Goal: Information Seeking & Learning: Learn about a topic

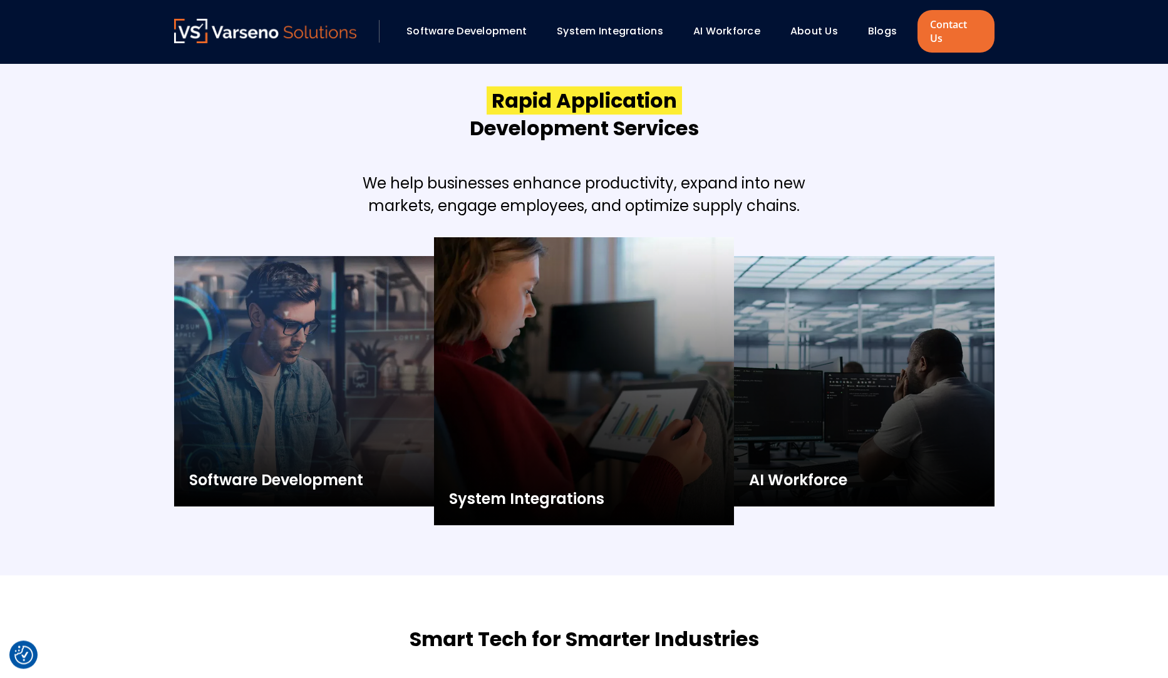
scroll to position [1404, 0]
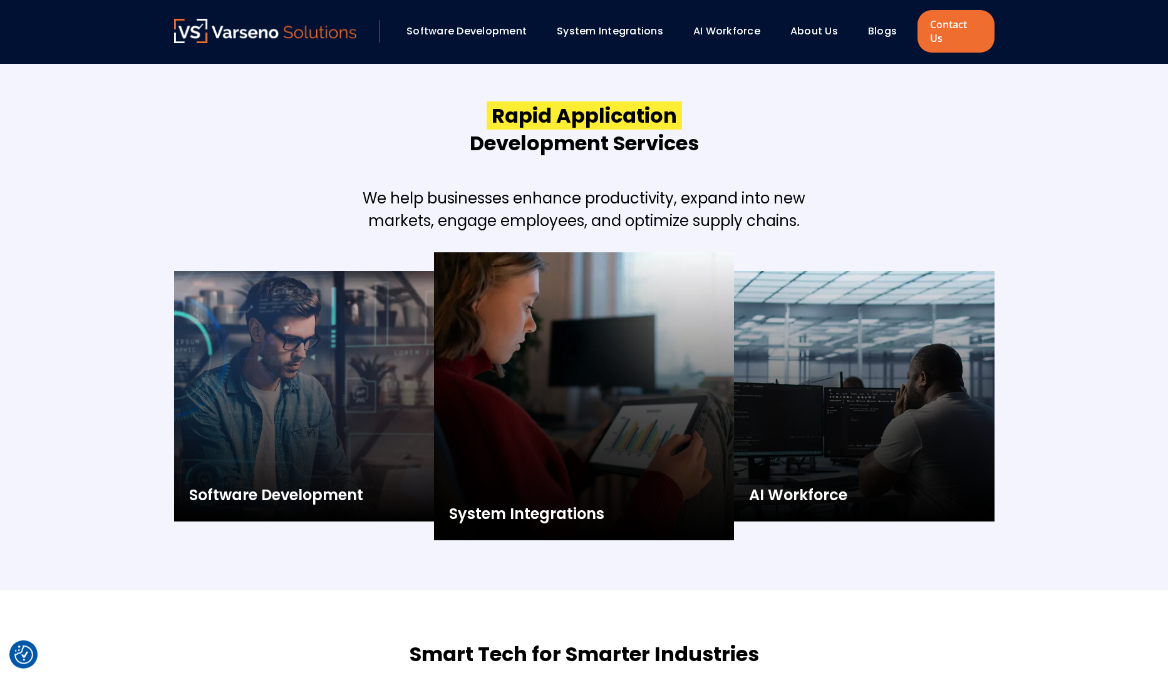
click at [810, 38] on div "Software Development System Integrations AI Workforce About Us" at bounding box center [584, 31] width 820 height 43
click at [800, 26] on link "About Us" at bounding box center [814, 31] width 48 height 14
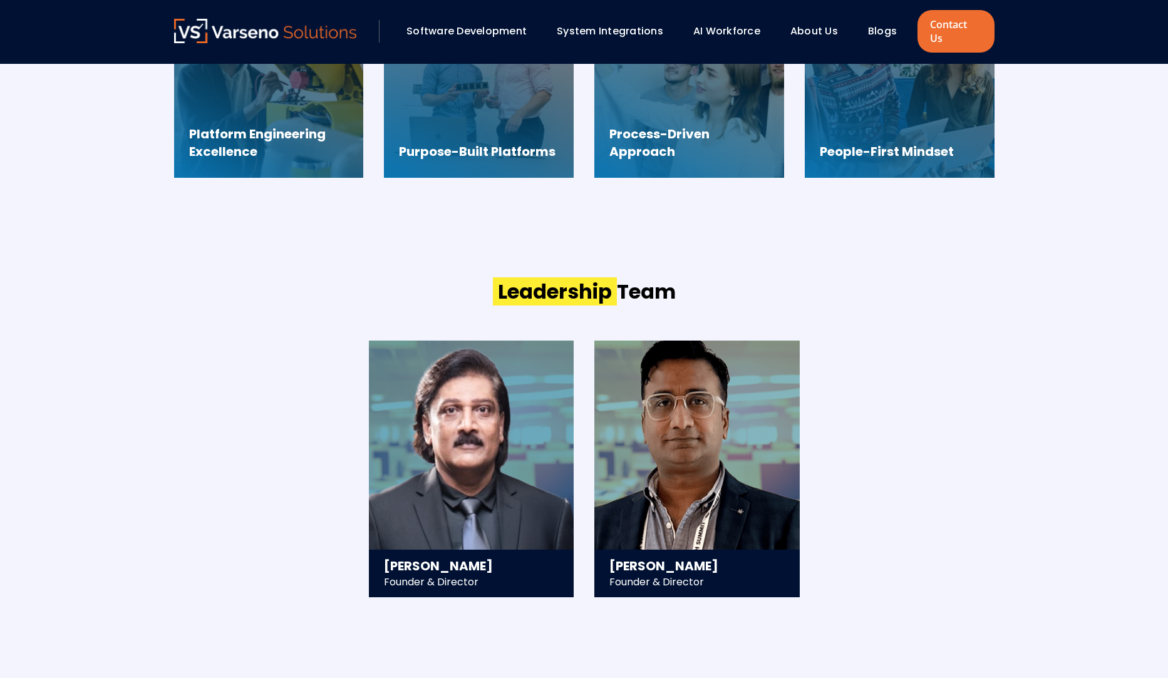
scroll to position [1112, 0]
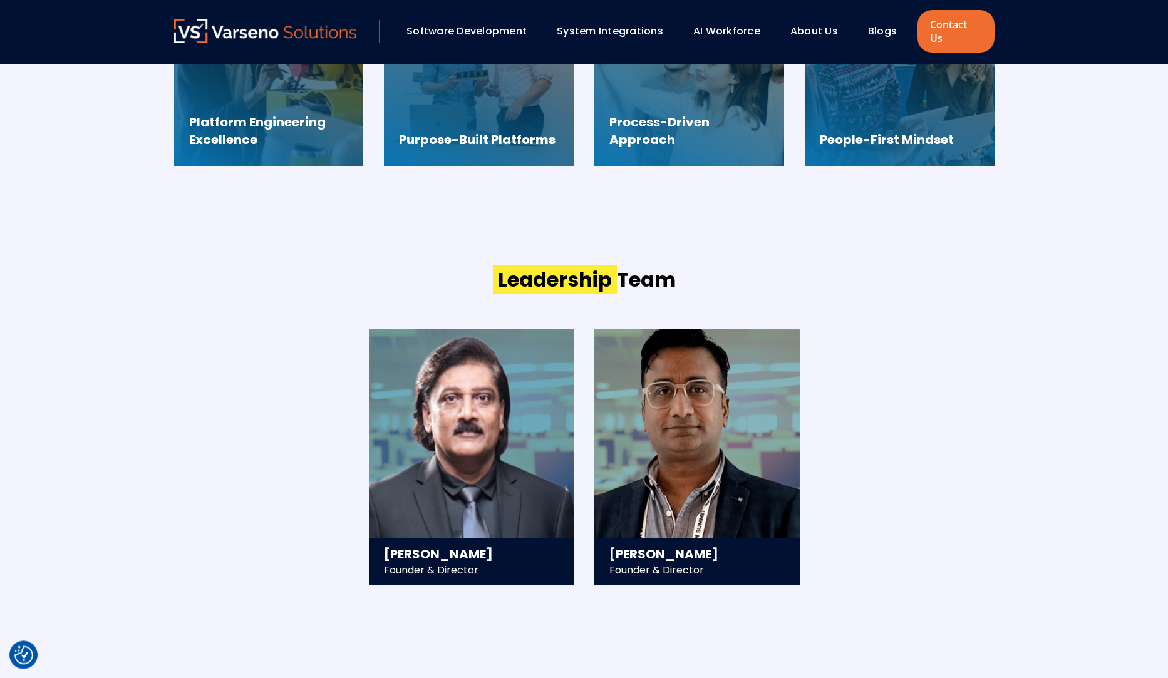
click at [147, 437] on section "Leadership Team [PERSON_NAME] Founder & Director - 25+ years in technology stra…" at bounding box center [584, 425] width 1168 height 419
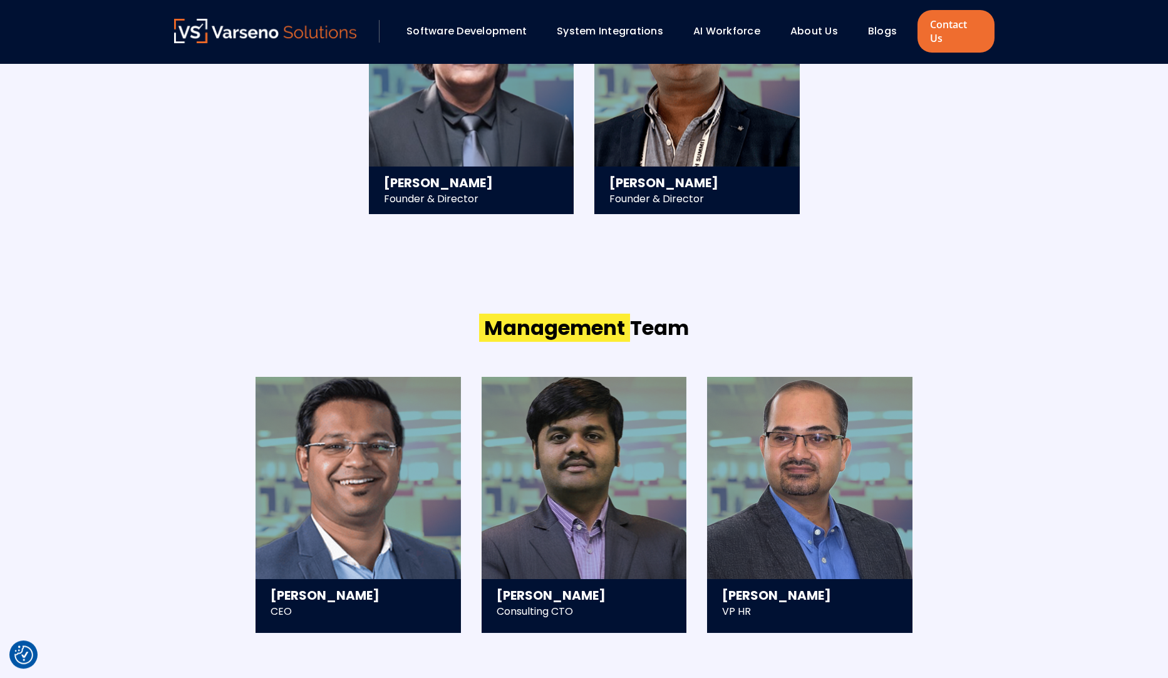
scroll to position [1487, 0]
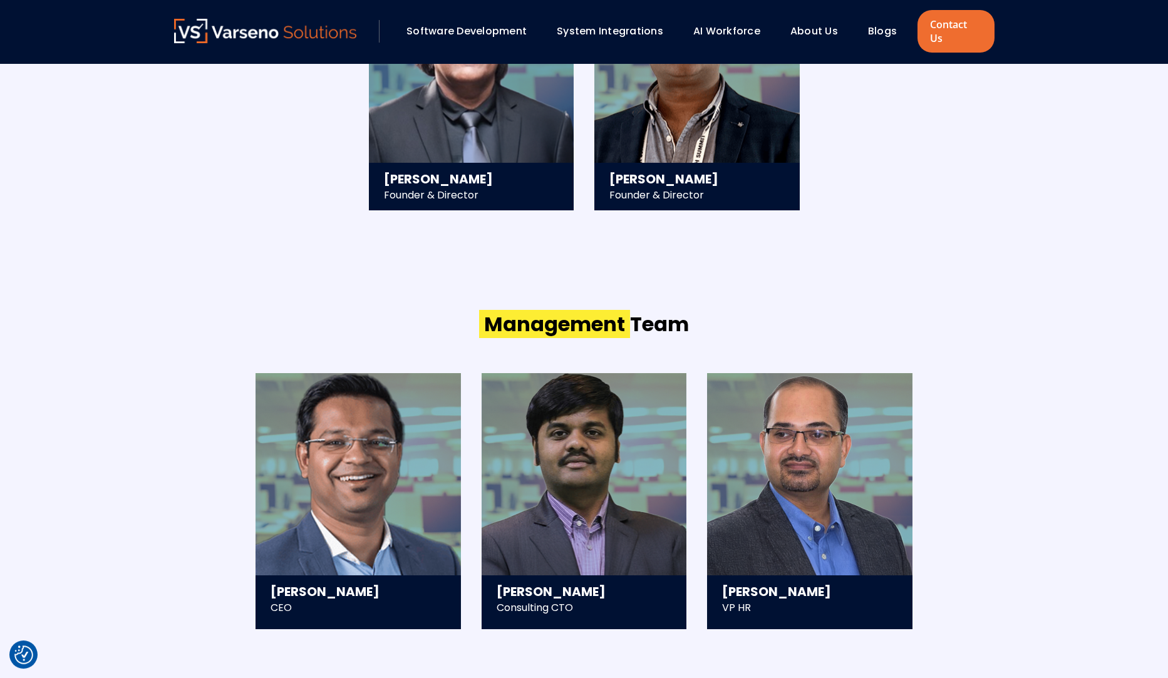
click at [80, 404] on section "Management Team [PERSON_NAME] CEO - Scaled and exited a 300+ member tech compan…" at bounding box center [584, 470] width 1168 height 419
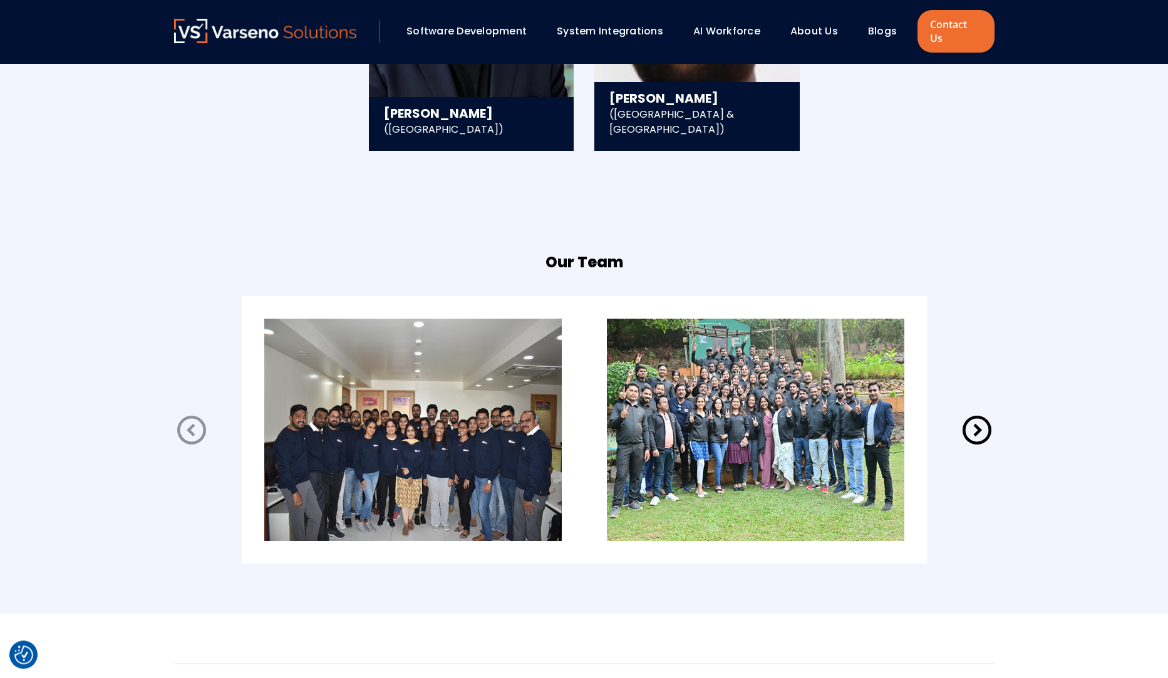
scroll to position [2388, 0]
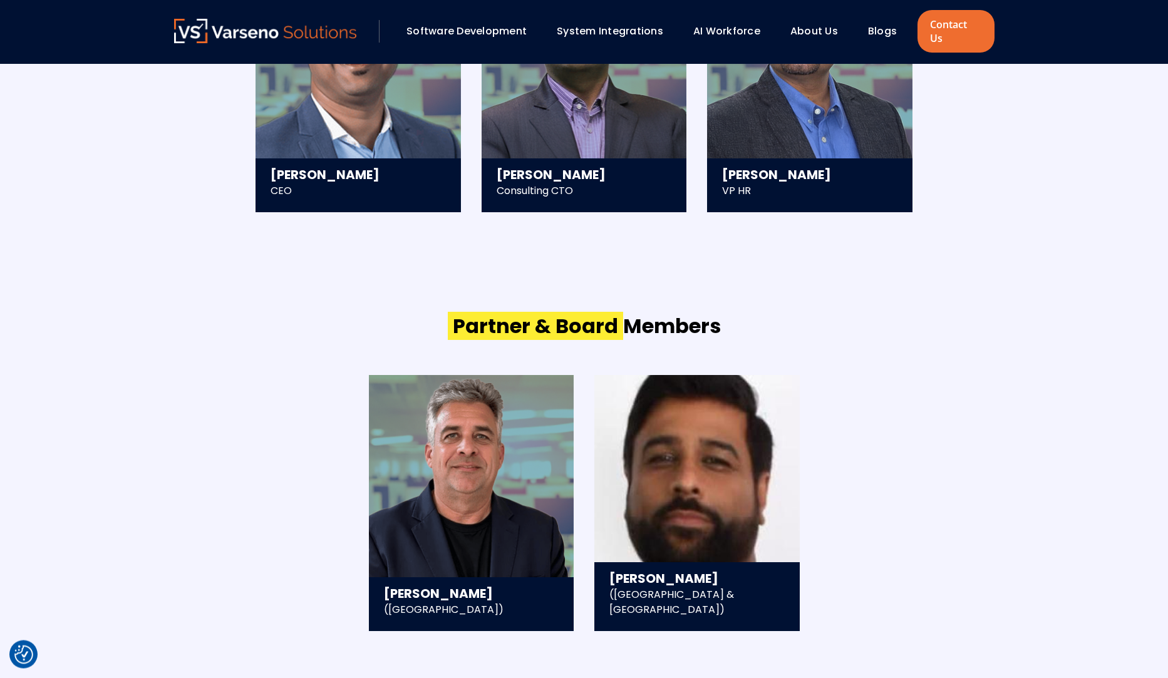
click at [448, 227] on div "Management Team [PERSON_NAME] CEO - Scaled and exited a 300+ member tech compan…" at bounding box center [585, 52] width 846 height 419
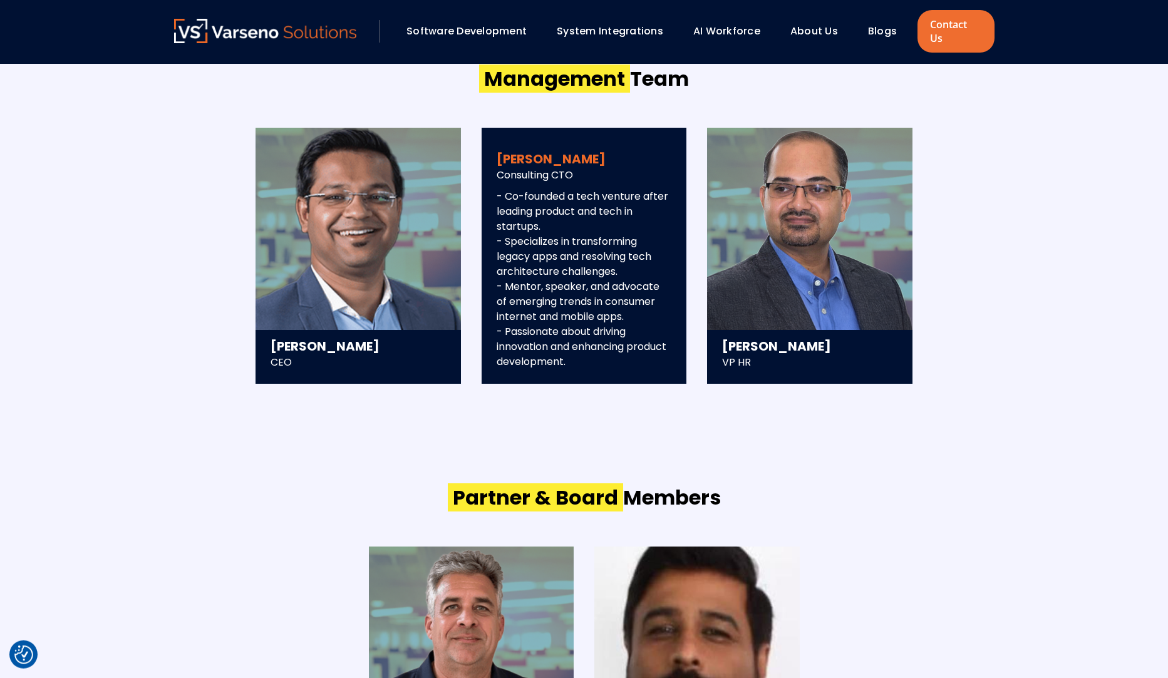
scroll to position [1731, 0]
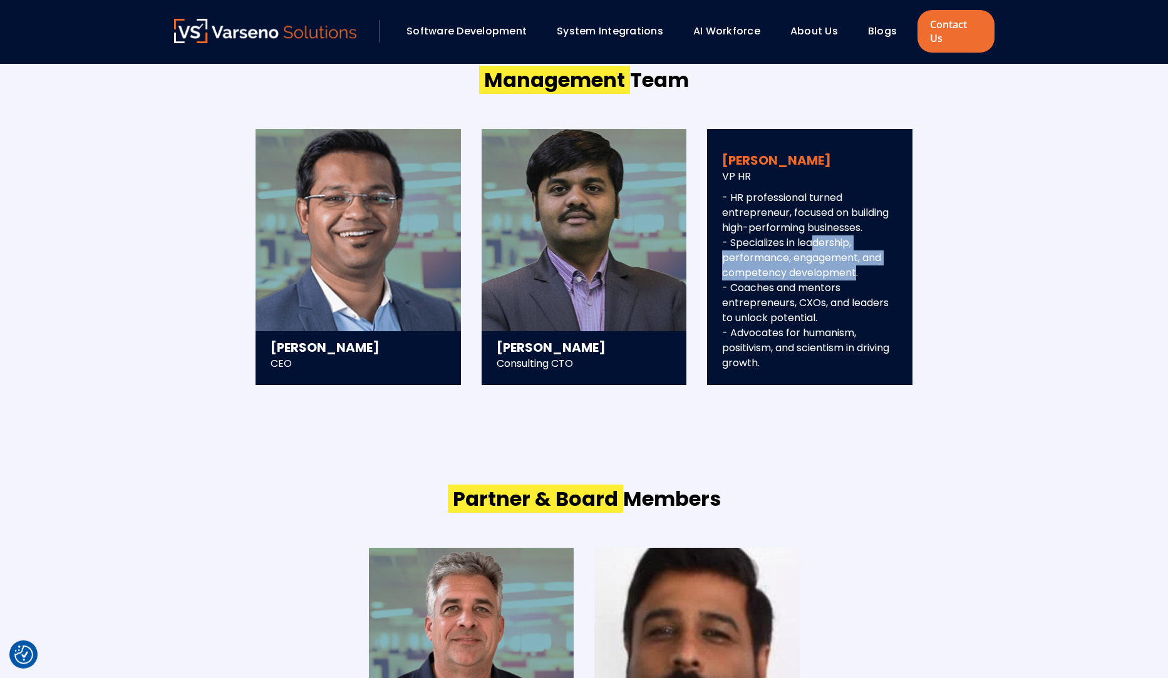
drag, startPoint x: 807, startPoint y: 228, endPoint x: 851, endPoint y: 260, distance: 54.2
click at [851, 260] on p "- HR professional turned entrepreneur, focused on building high-performing busi…" at bounding box center [809, 280] width 175 height 180
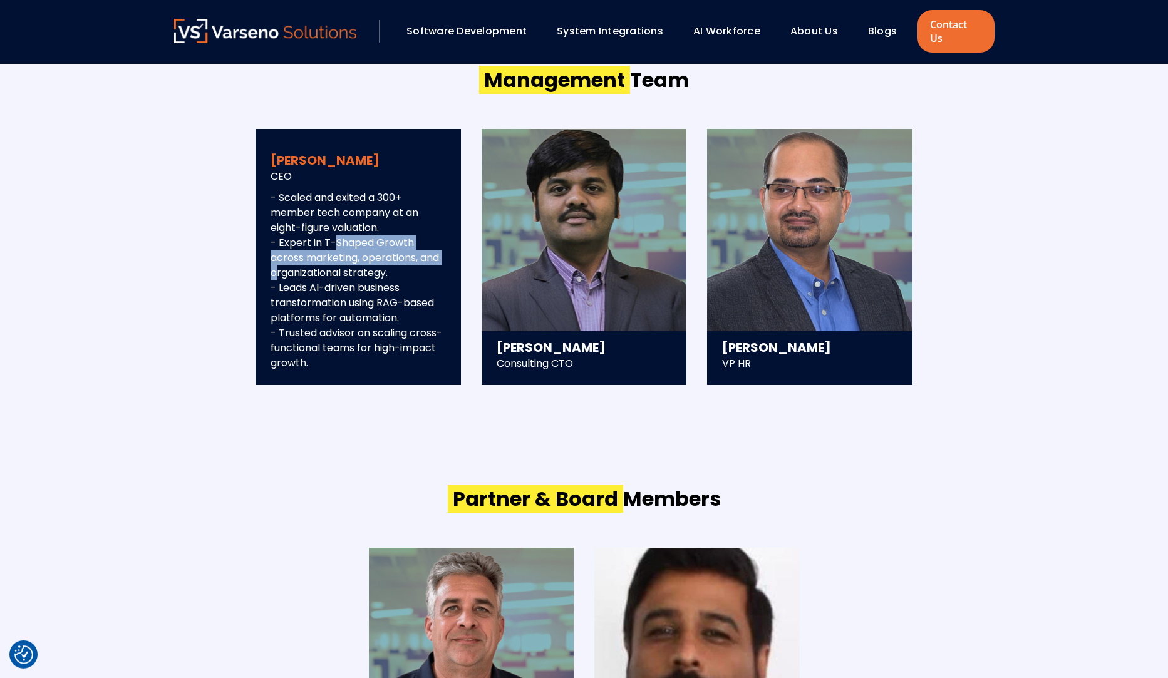
drag, startPoint x: 327, startPoint y: 230, endPoint x: 449, endPoint y: 250, distance: 123.7
click at [449, 250] on div "- Scaled and exited a 300+ member tech company at an eight-figure valuation. - …" at bounding box center [358, 280] width 205 height 180
drag, startPoint x: 400, startPoint y: 263, endPoint x: 262, endPoint y: 235, distance: 140.6
click at [262, 235] on div "- Scaled and exited a 300+ member tech company at an eight-figure valuation. - …" at bounding box center [358, 280] width 205 height 180
click at [336, 228] on p "- Scaled and exited a 300+ member tech company at an eight-figure valuation. - …" at bounding box center [358, 280] width 175 height 180
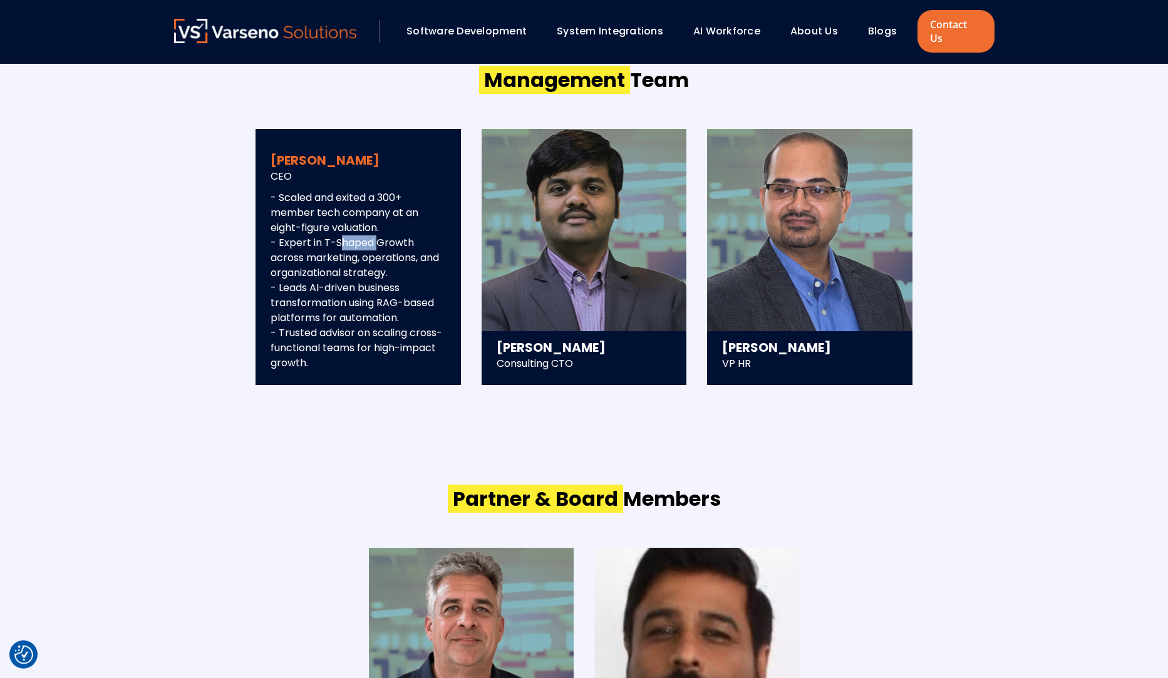
click at [336, 228] on p "- Scaled and exited a 300+ member tech company at an eight-figure valuation. - …" at bounding box center [358, 280] width 175 height 180
click at [336, 290] on p "- Scaled and exited a 300+ member tech company at an eight-figure valuation. - …" at bounding box center [358, 280] width 175 height 180
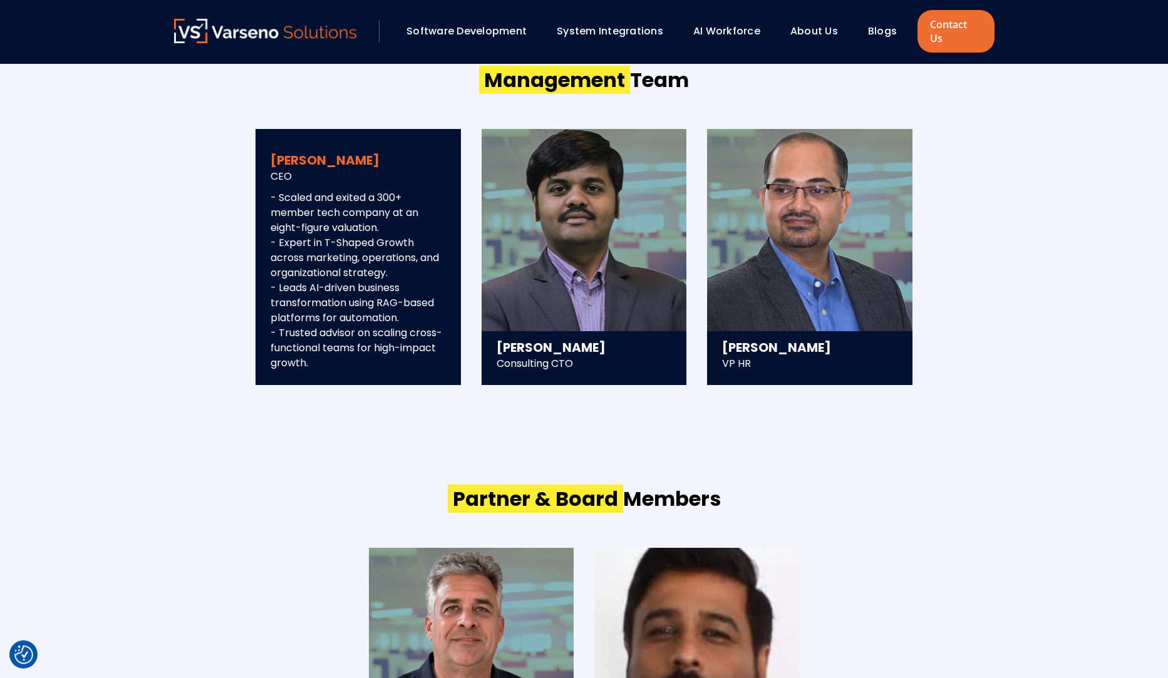
click at [340, 344] on p "- Scaled and exited a 300+ member tech company at an eight-figure valuation. - …" at bounding box center [358, 280] width 175 height 180
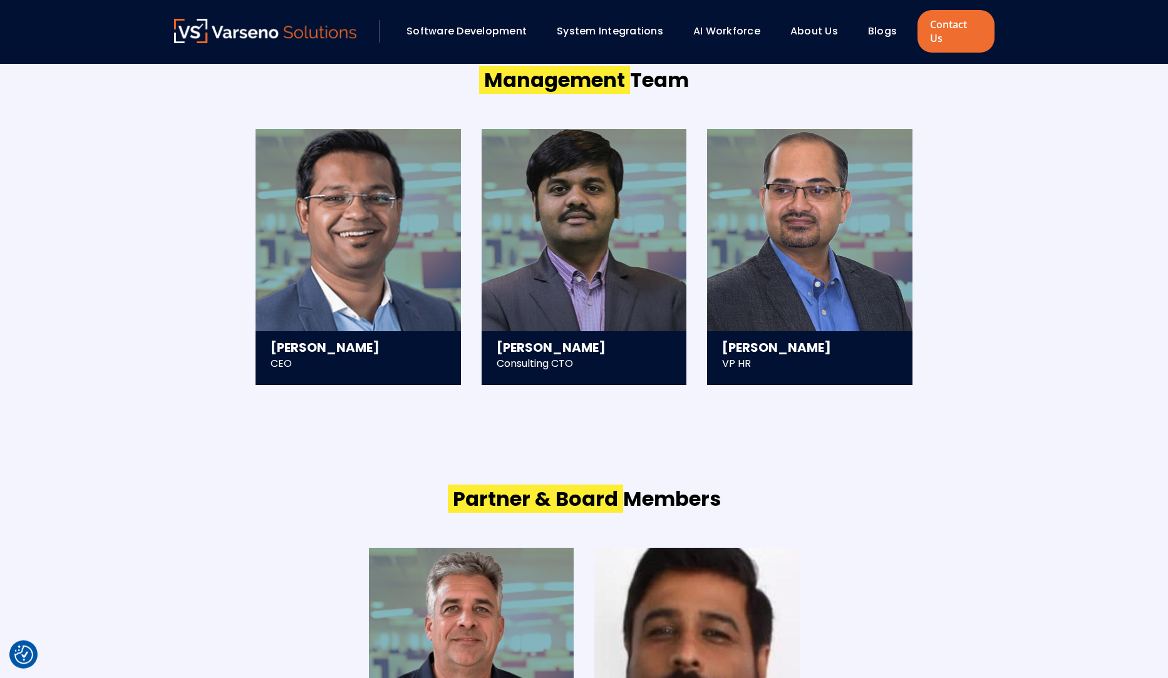
click at [196, 283] on div "Saurav Mishra CEO - Scaled and exited a 300+ member tech company at an eight-fi…" at bounding box center [584, 257] width 820 height 256
